Goal: Entertainment & Leisure: Consume media (video, audio)

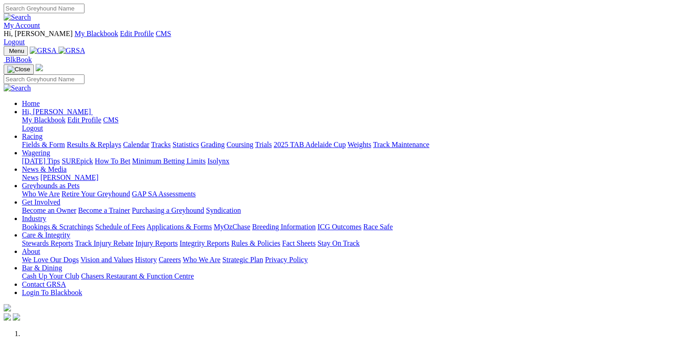
drag, startPoint x: 0, startPoint y: 0, endPoint x: 152, endPoint y: 39, distance: 157.2
click at [43, 133] on link "Racing" at bounding box center [32, 137] width 21 height 8
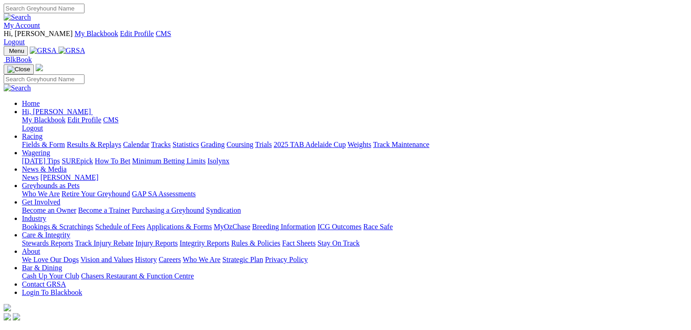
click at [101, 141] on link "Results & Replays" at bounding box center [94, 145] width 54 height 8
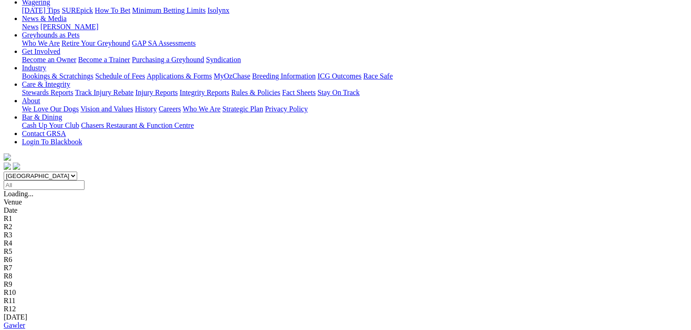
scroll to position [183, 0]
